Goal: Check status: Check status

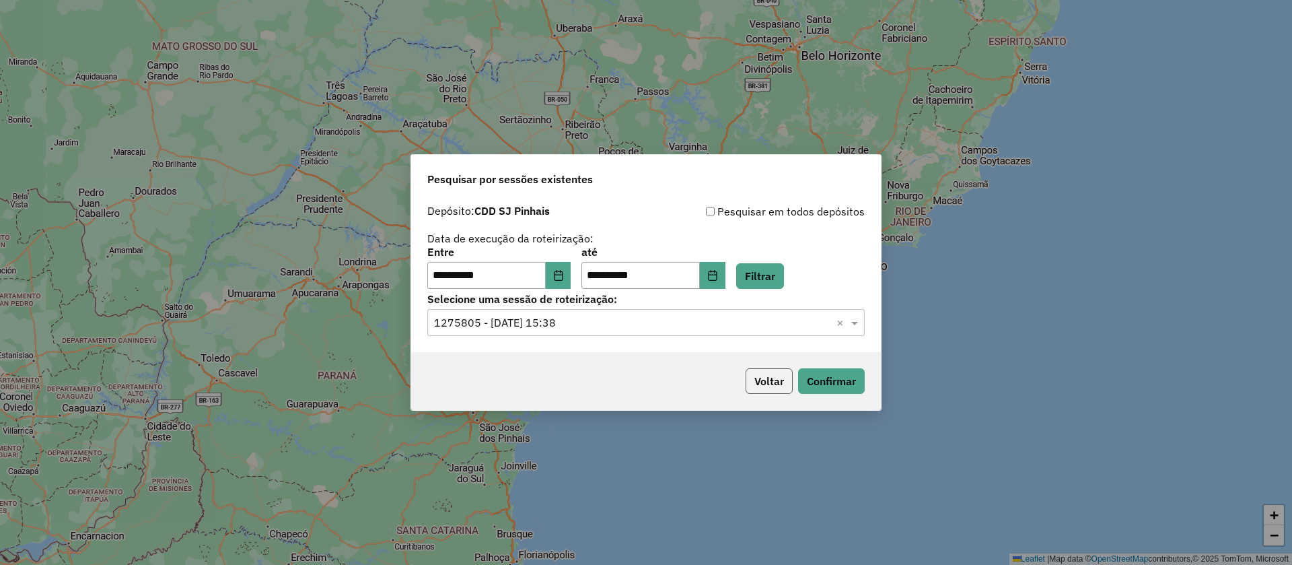
click at [778, 386] on button "Voltar" at bounding box center [769, 381] width 47 height 26
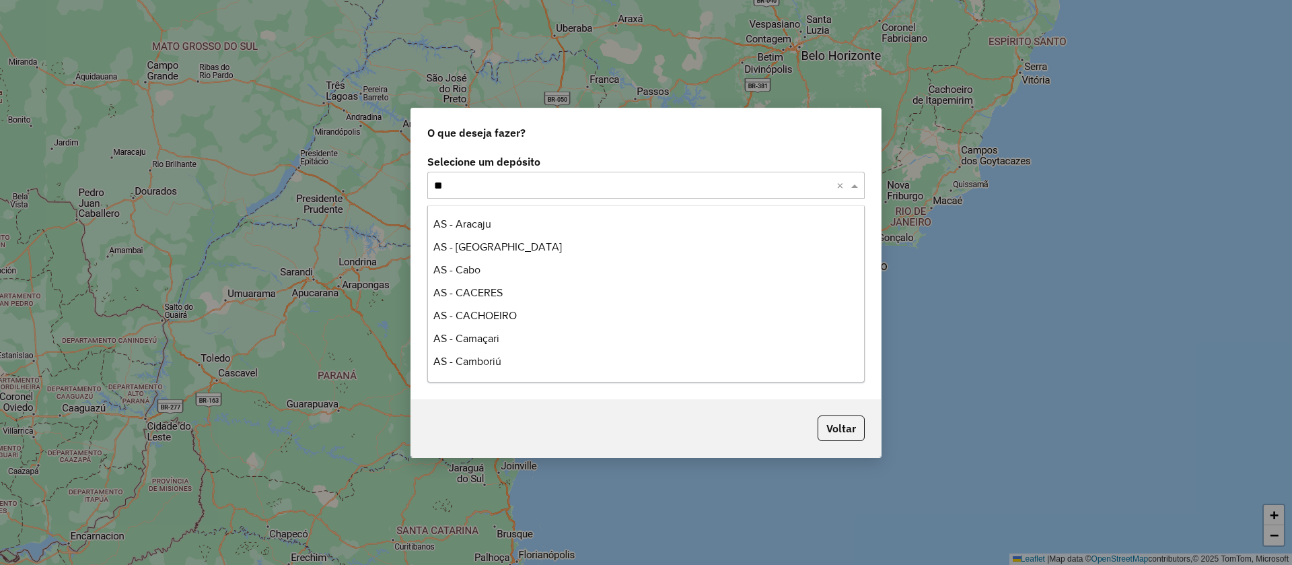
scroll to position [67, 0]
type input "***"
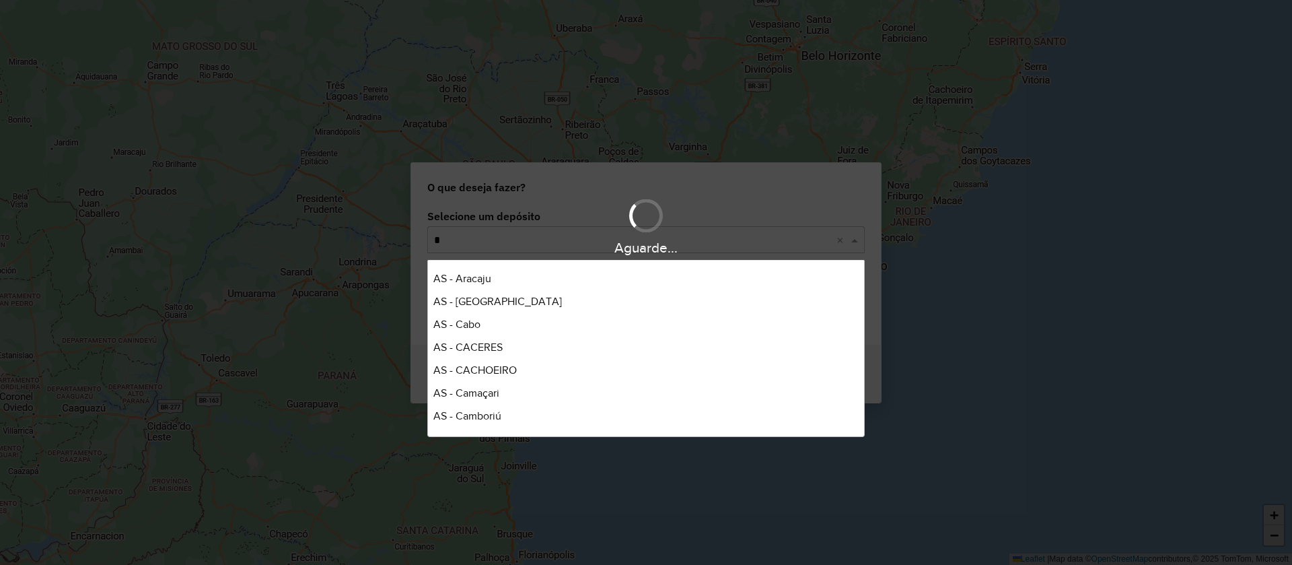
scroll to position [412, 0]
type input "***"
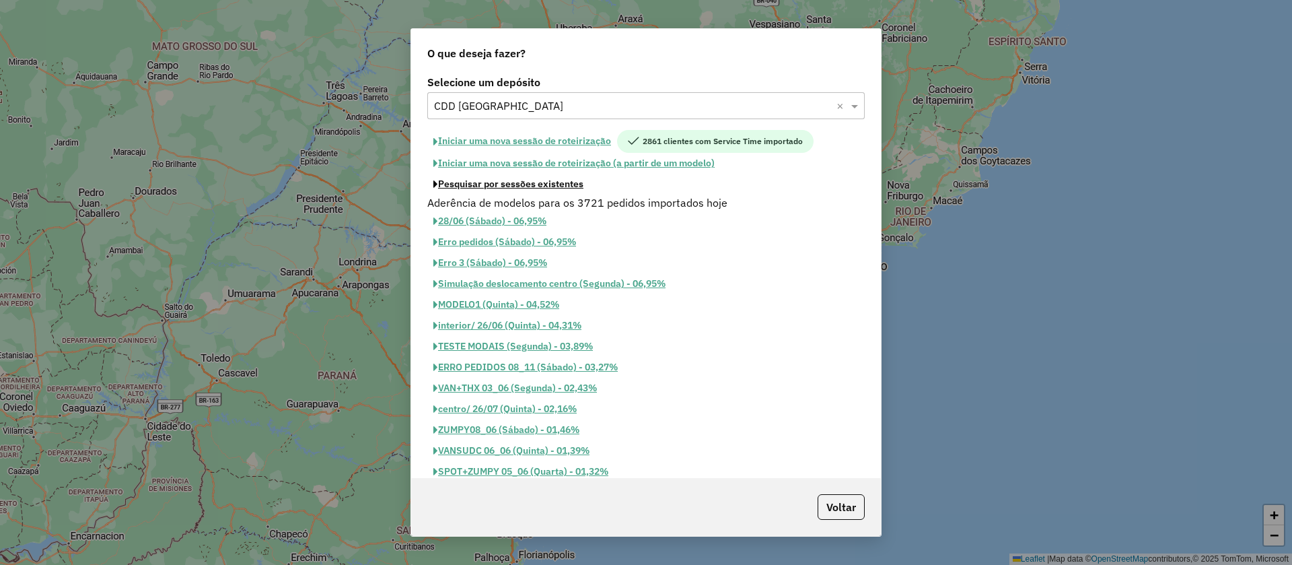
click at [499, 187] on button "Pesquisar por sessões existentes" at bounding box center [508, 184] width 162 height 21
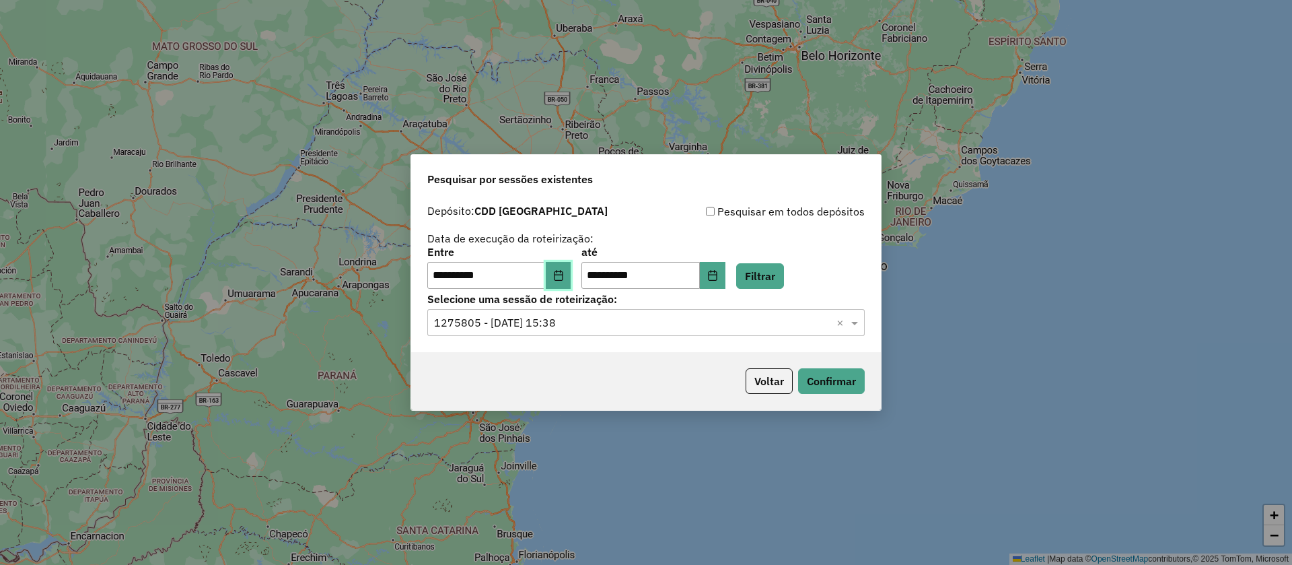
click at [571, 274] on button "Choose Date" at bounding box center [559, 275] width 26 height 27
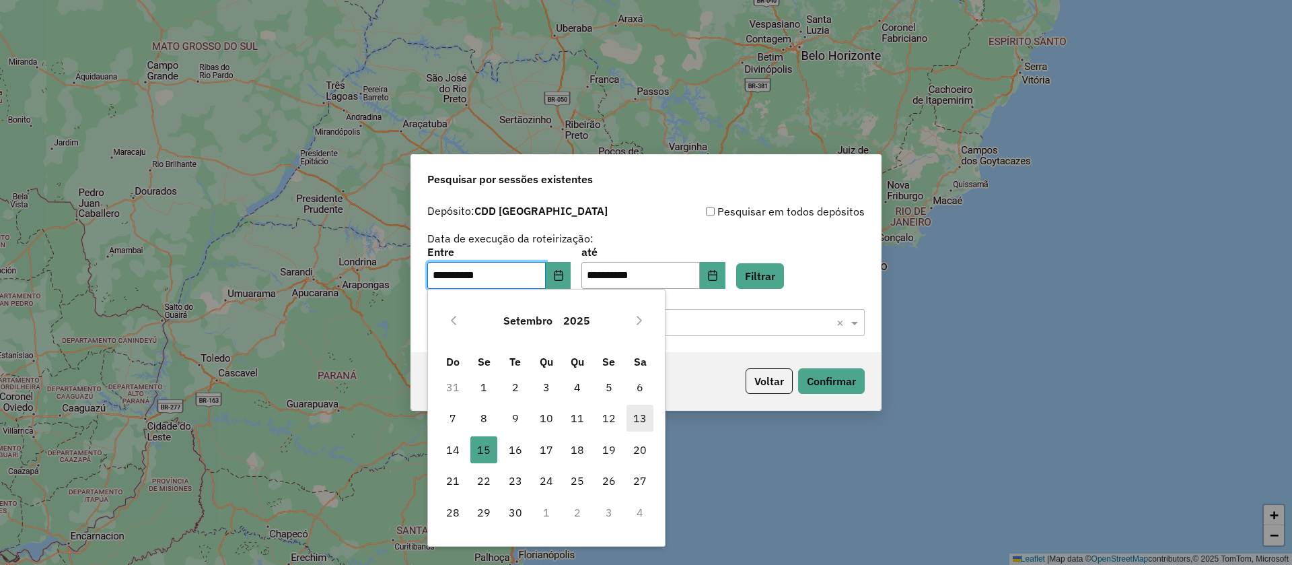
click at [643, 424] on span "13" at bounding box center [640, 417] width 27 height 27
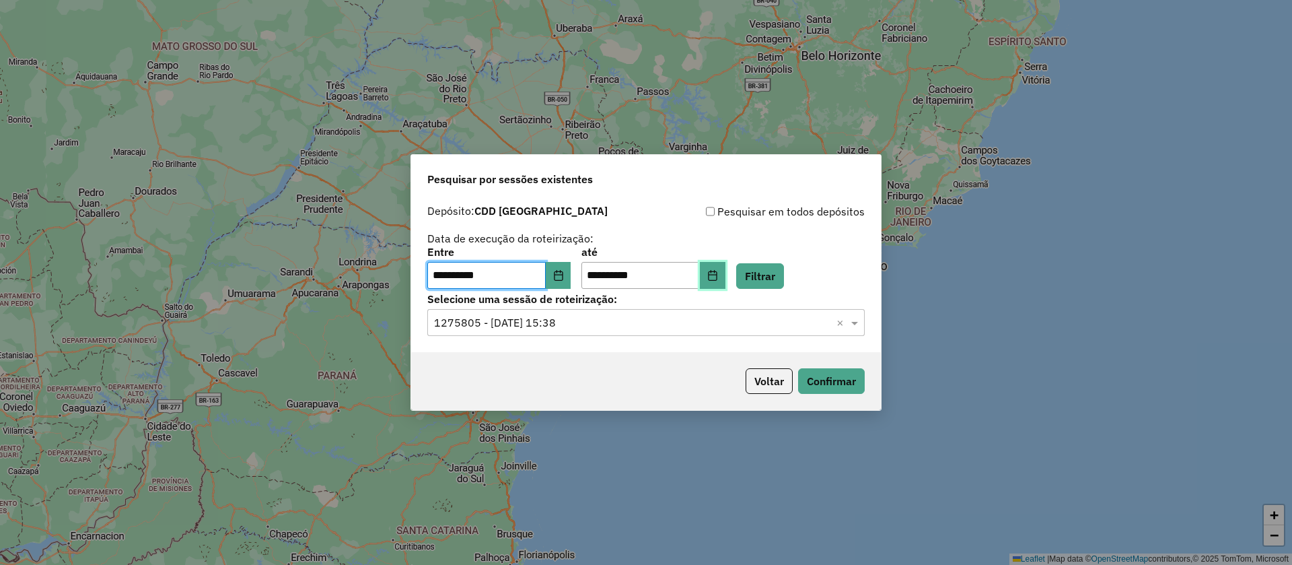
click at [726, 285] on button "Choose Date" at bounding box center [713, 275] width 26 height 27
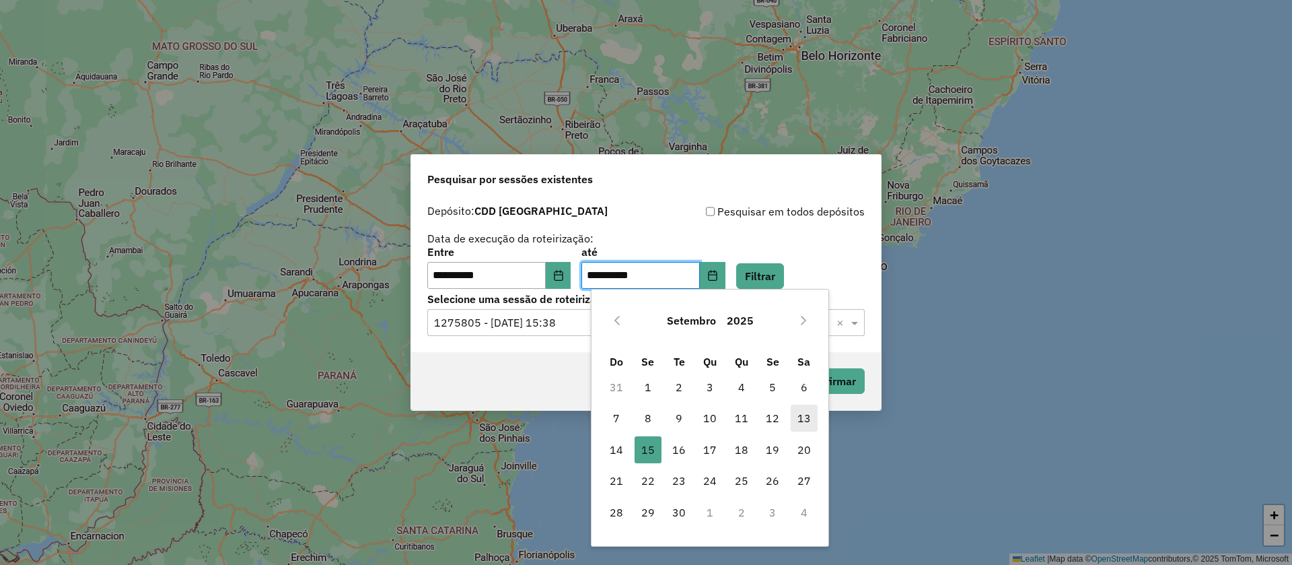
click at [811, 414] on span "13" at bounding box center [804, 417] width 27 height 27
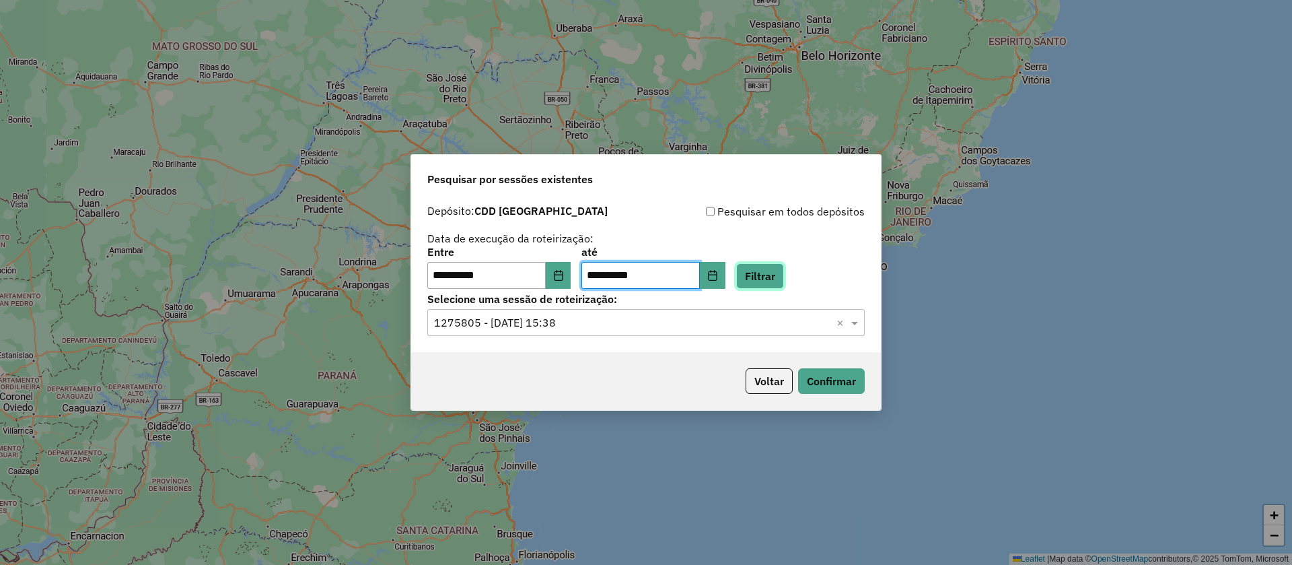
click at [784, 267] on button "Filtrar" at bounding box center [760, 276] width 48 height 26
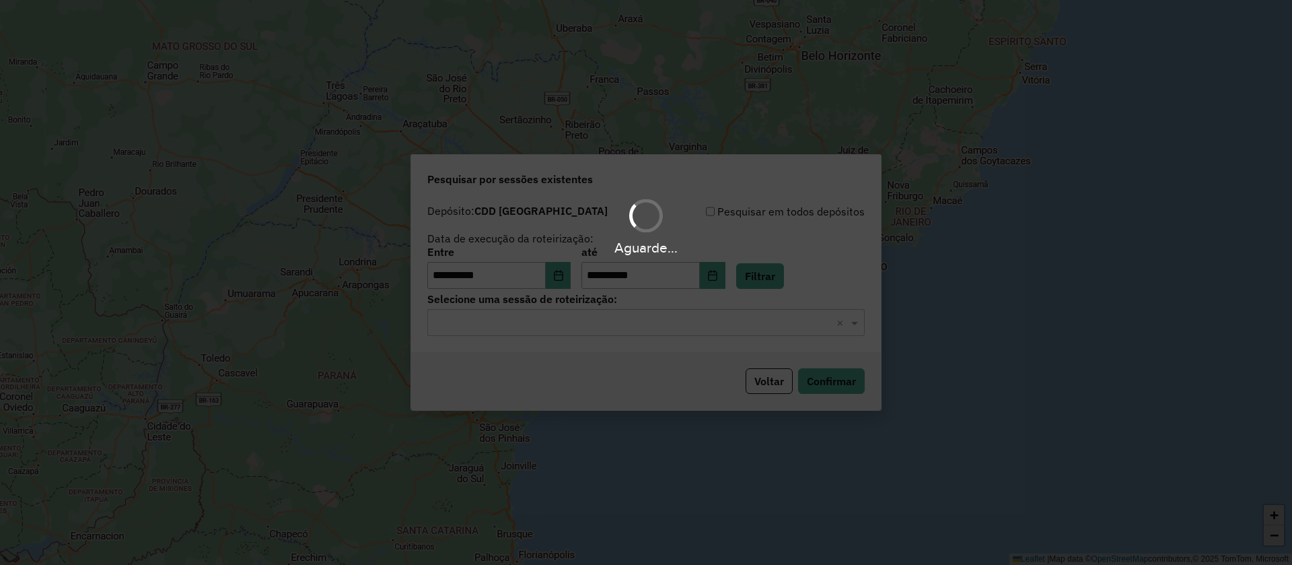
click at [497, 324] on div "Aguarde..." at bounding box center [646, 282] width 1292 height 565
click at [497, 324] on input "text" at bounding box center [632, 323] width 397 height 16
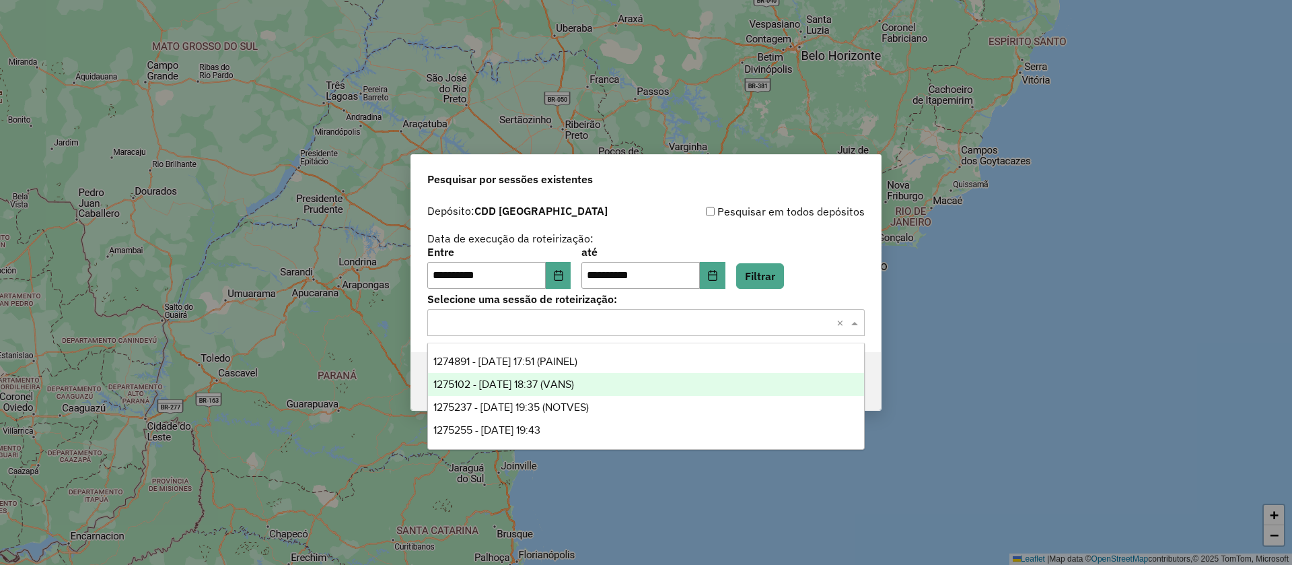
click at [628, 387] on div "1275102 - 13/09/2025 18:37 (VANS)" at bounding box center [646, 384] width 436 height 23
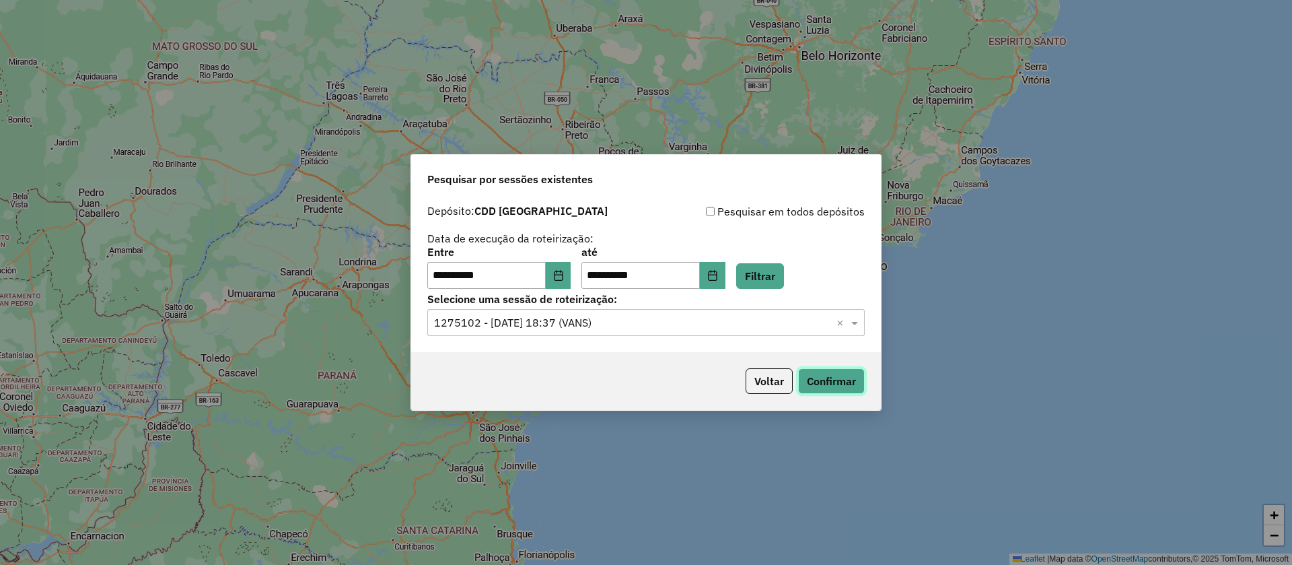
click at [833, 374] on button "Confirmar" at bounding box center [831, 381] width 67 height 26
click at [641, 321] on input "text" at bounding box center [632, 323] width 397 height 16
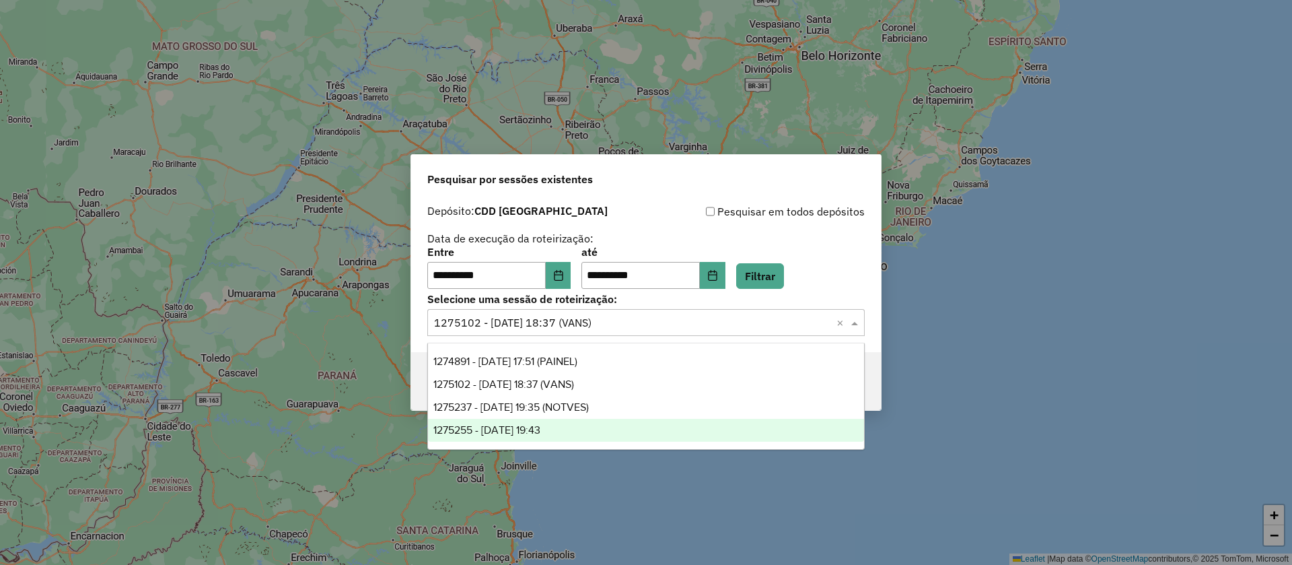
click at [643, 420] on div "1275255 - 13/09/2025 19:43" at bounding box center [646, 430] width 436 height 23
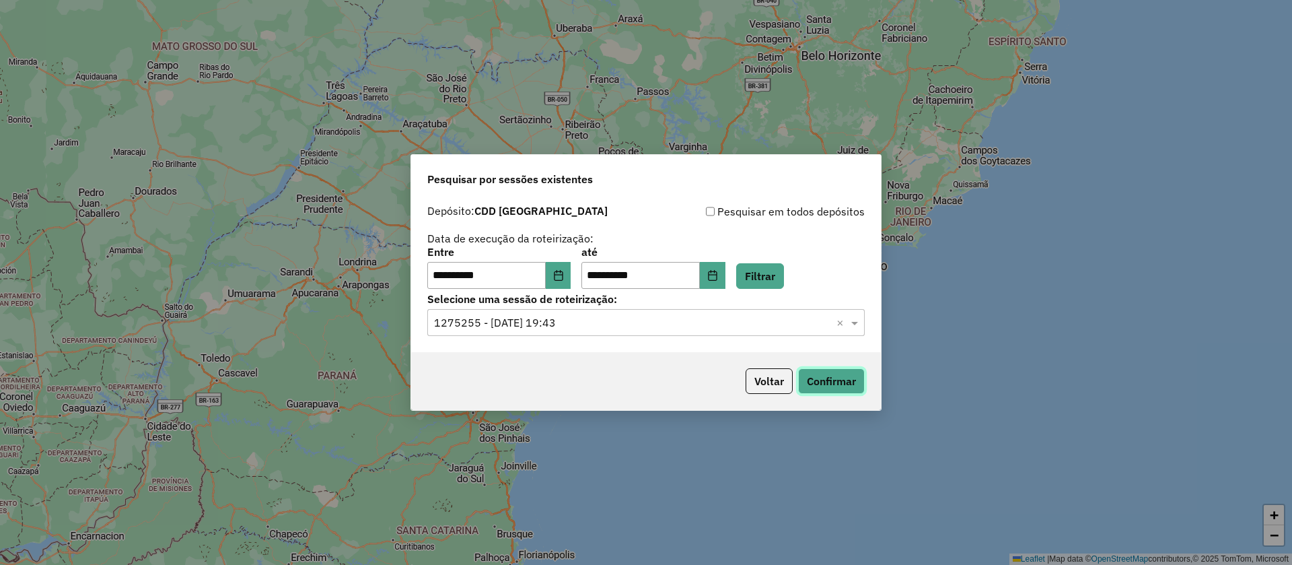
click at [824, 386] on button "Confirmar" at bounding box center [831, 381] width 67 height 26
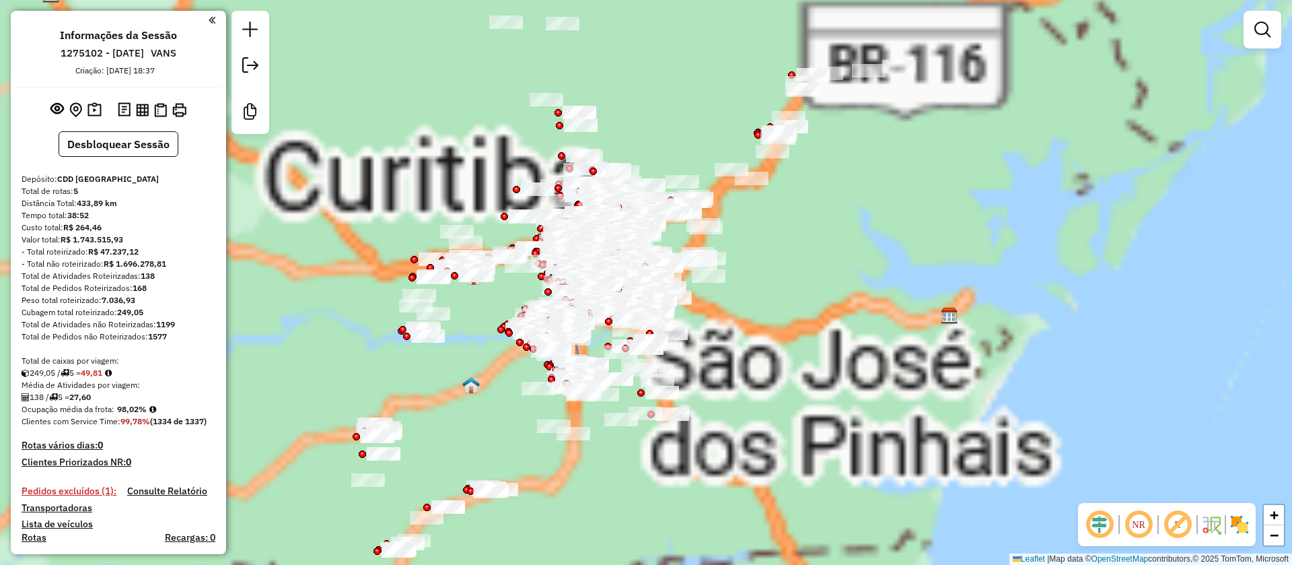
click at [0, 0] on div "Aguarde..." at bounding box center [0, 0] width 0 height 0
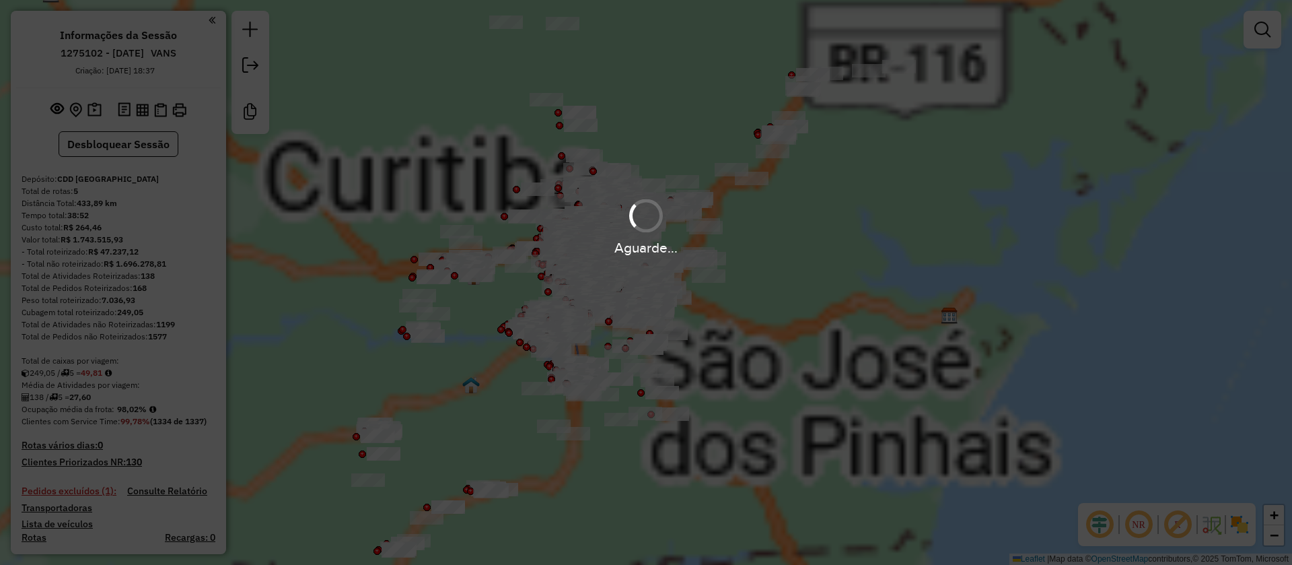
click at [1242, 534] on img at bounding box center [1240, 525] width 22 height 22
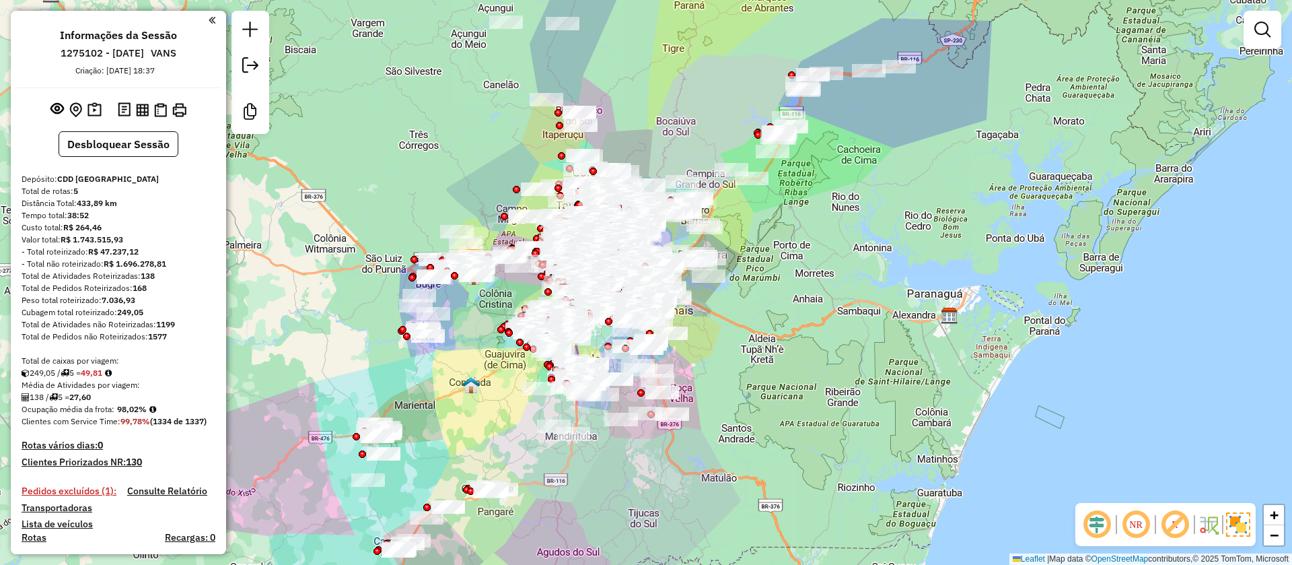
click at [1192, 536] on div "NR R" at bounding box center [1165, 524] width 180 height 43
drag, startPoint x: 1172, startPoint y: 531, endPoint x: 1139, endPoint y: 527, distance: 32.6
click at [1172, 531] on em at bounding box center [1175, 524] width 32 height 32
click at [1139, 527] on em at bounding box center [1136, 524] width 32 height 32
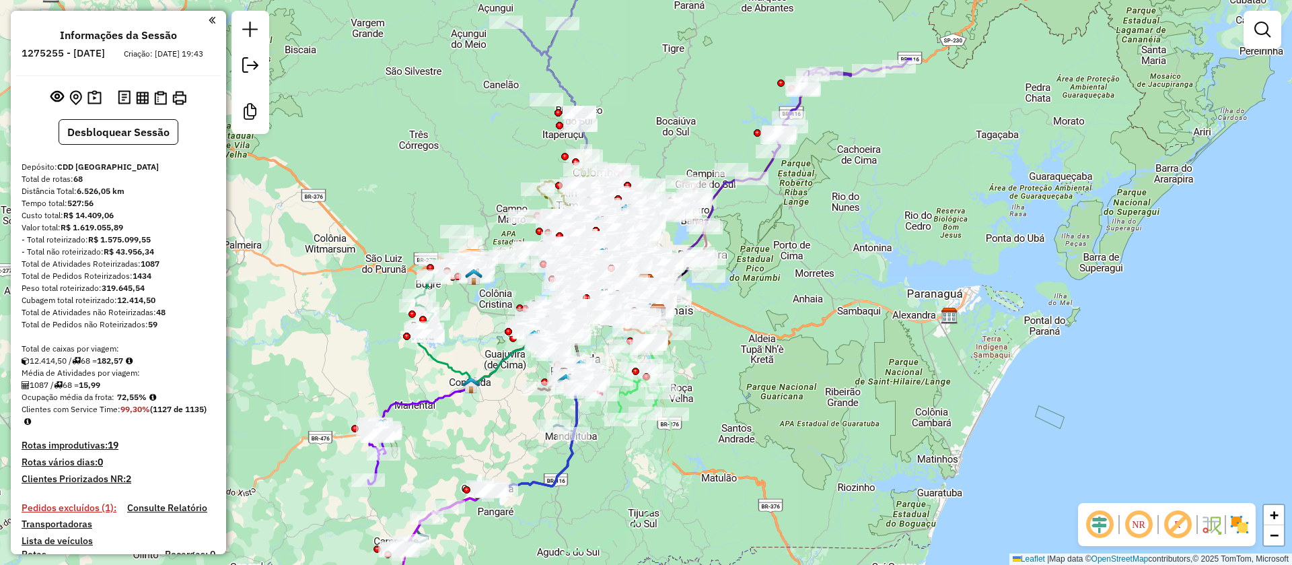
click at [1187, 521] on em at bounding box center [1178, 524] width 32 height 32
click at [1236, 524] on img at bounding box center [1240, 525] width 22 height 22
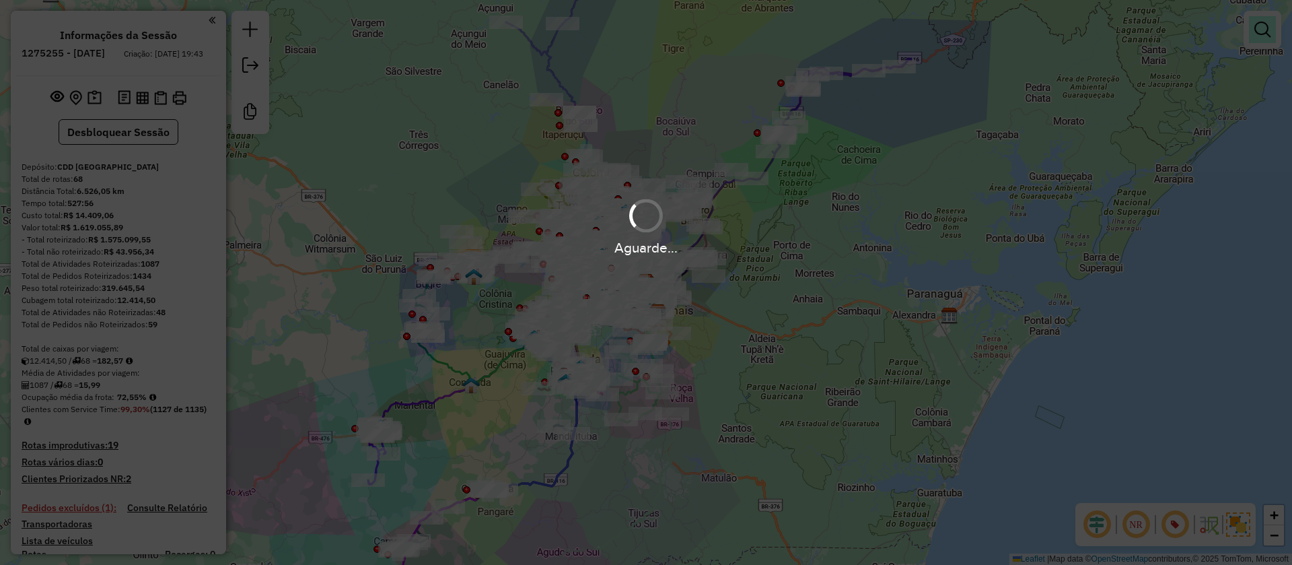
click at [1261, 33] on em at bounding box center [1262, 30] width 16 height 16
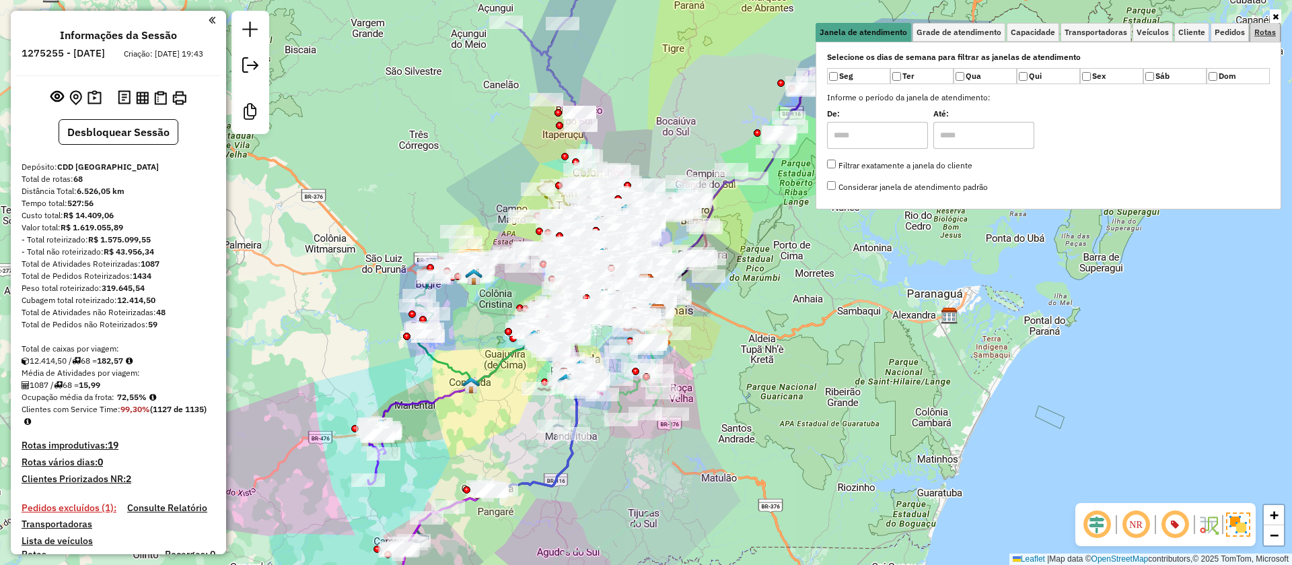
click at [1261, 33] on span "Rotas" at bounding box center [1265, 32] width 22 height 8
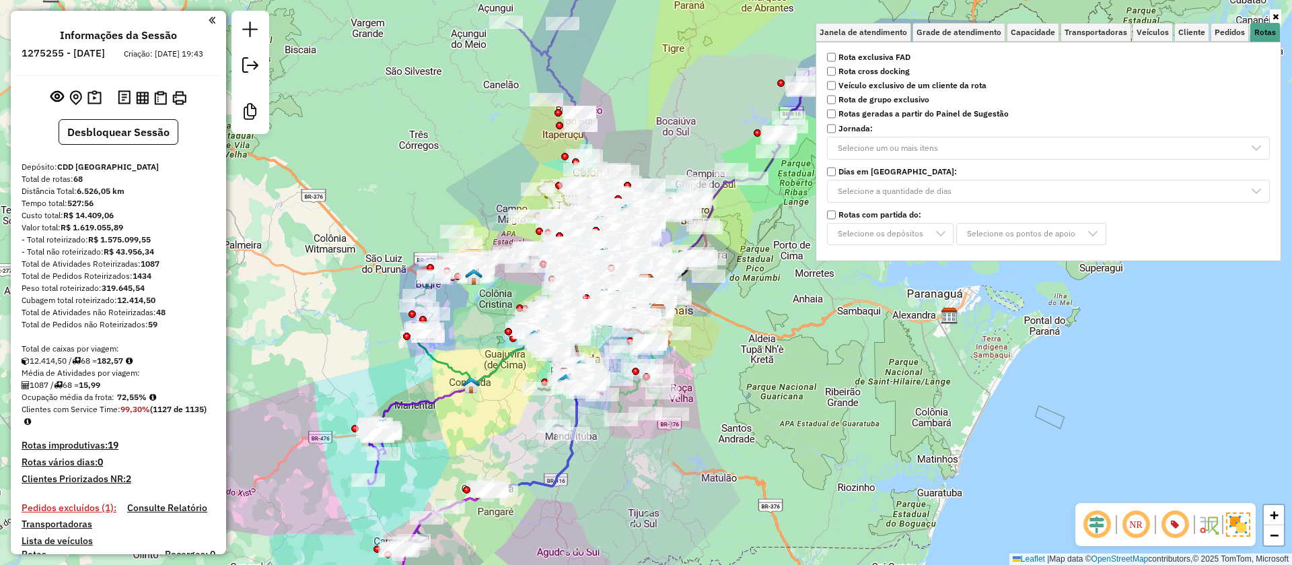
click at [898, 68] on strong "Rota cross docking" at bounding box center [874, 71] width 71 height 12
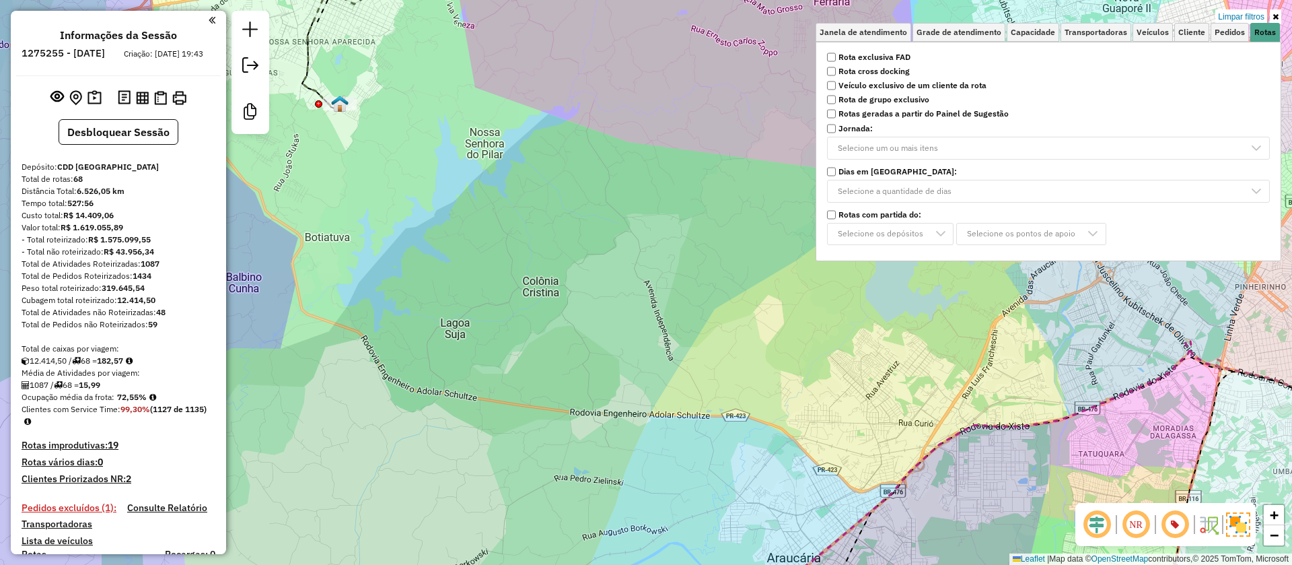
click at [548, 250] on div "Limpar filtros Janela de atendimento Grade de atendimento Capacidade Transporta…" at bounding box center [646, 282] width 1292 height 565
